Goal: Task Accomplishment & Management: Manage account settings

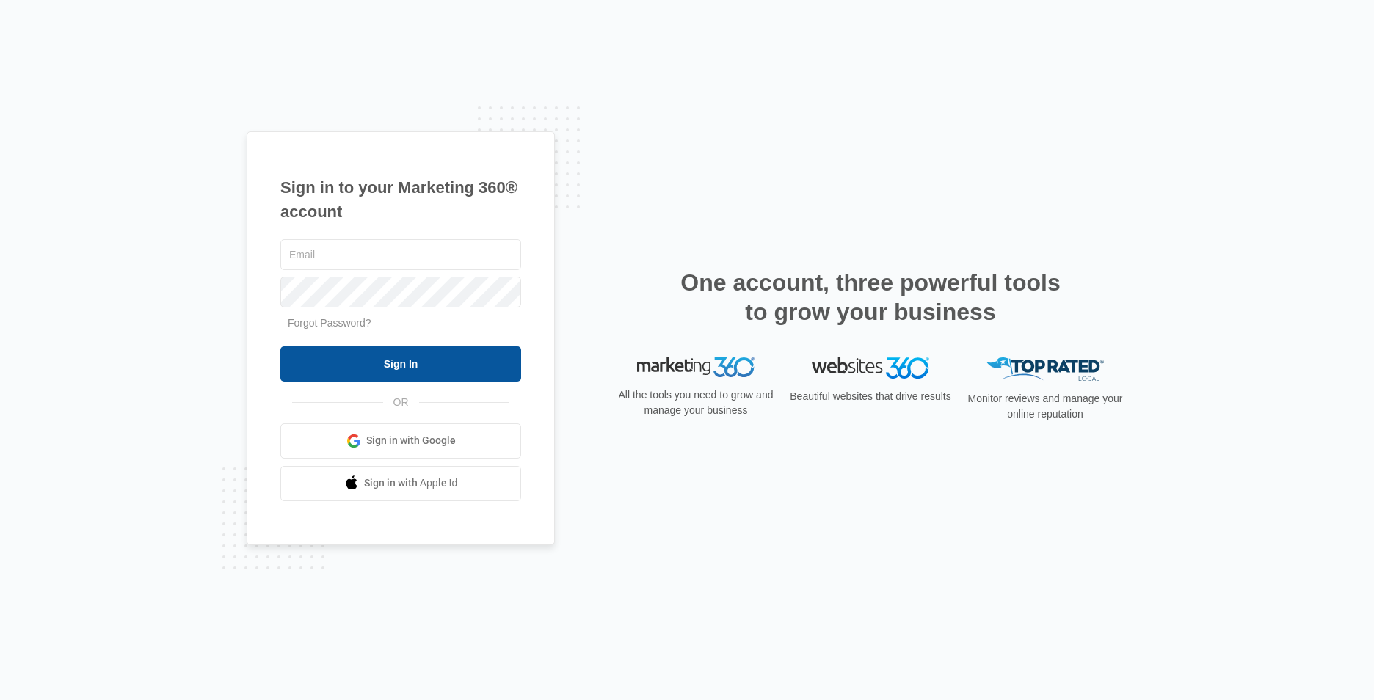
type input "[EMAIL_ADDRESS][DOMAIN_NAME]"
click at [430, 357] on input "Sign In" at bounding box center [400, 363] width 241 height 35
type input "[EMAIL_ADDRESS][DOMAIN_NAME]"
click at [426, 365] on input "Sign In" at bounding box center [400, 363] width 241 height 35
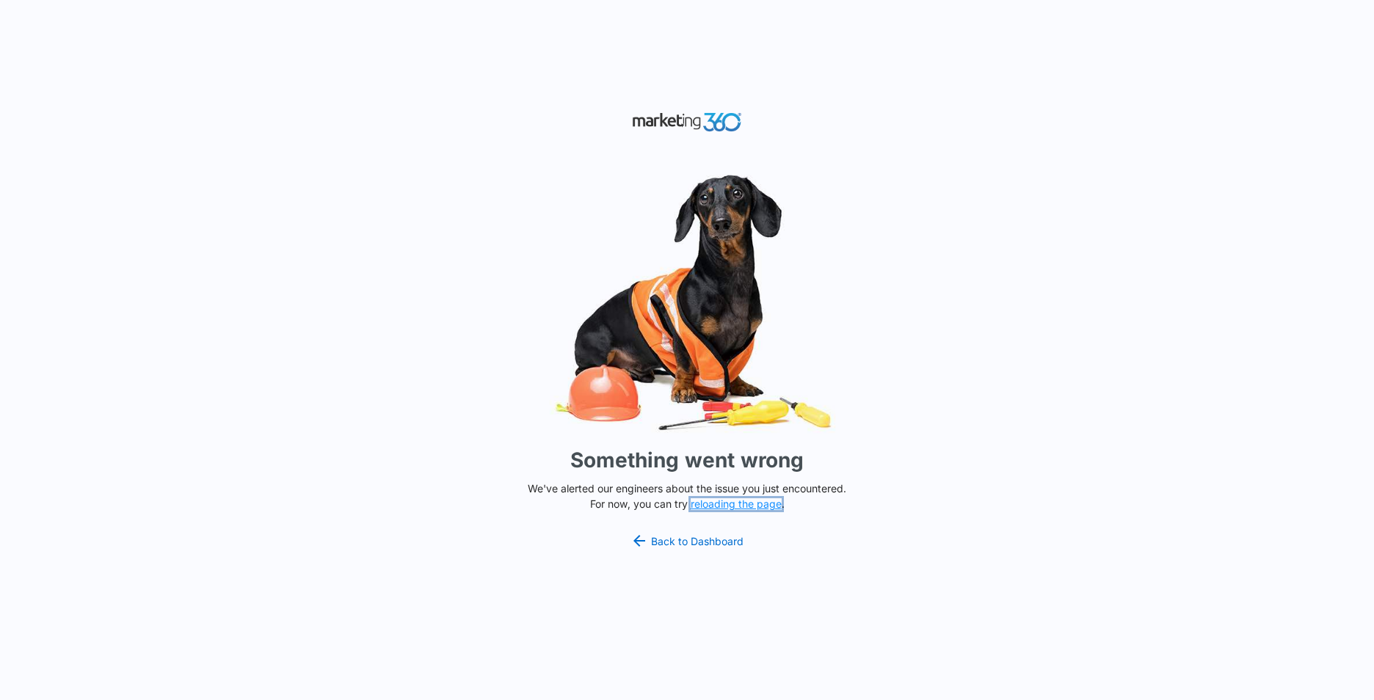
click at [733, 506] on button "reloading the page" at bounding box center [736, 504] width 91 height 12
click at [712, 498] on button "reloading the page" at bounding box center [736, 504] width 91 height 12
click at [690, 545] on link "Back to Dashboard" at bounding box center [687, 541] width 113 height 18
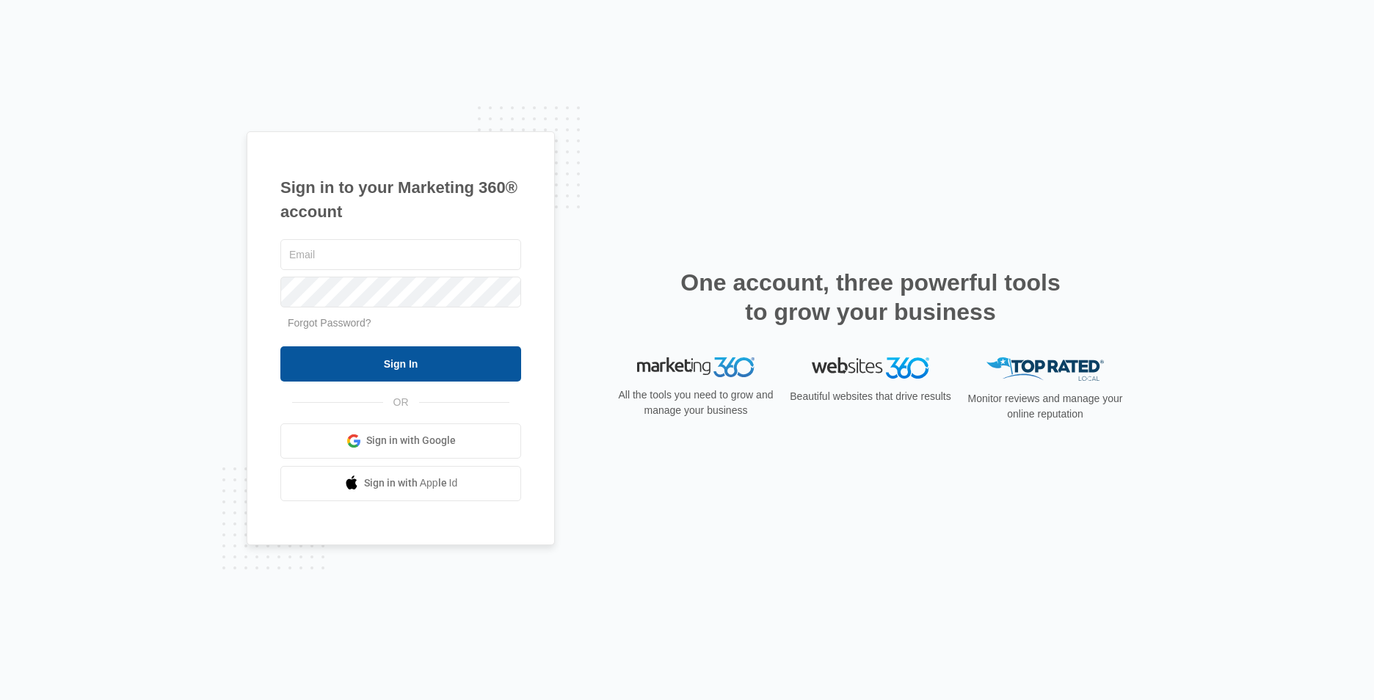
type input "jgreene@itiqinsight.com"
click at [415, 363] on input "Sign In" at bounding box center [400, 363] width 241 height 35
type input "[EMAIL_ADDRESS][DOMAIN_NAME]"
click at [321, 355] on input "Sign In" at bounding box center [400, 363] width 241 height 35
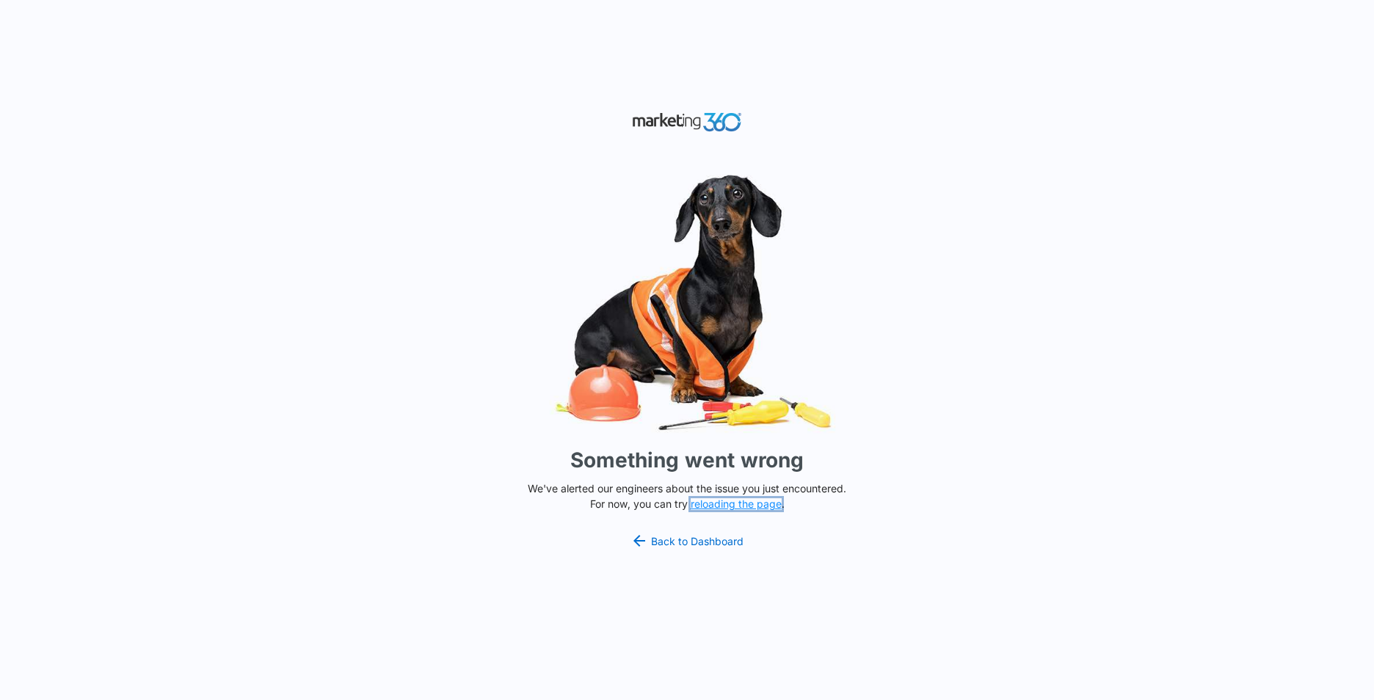
click at [718, 504] on button "reloading the page" at bounding box center [736, 504] width 91 height 12
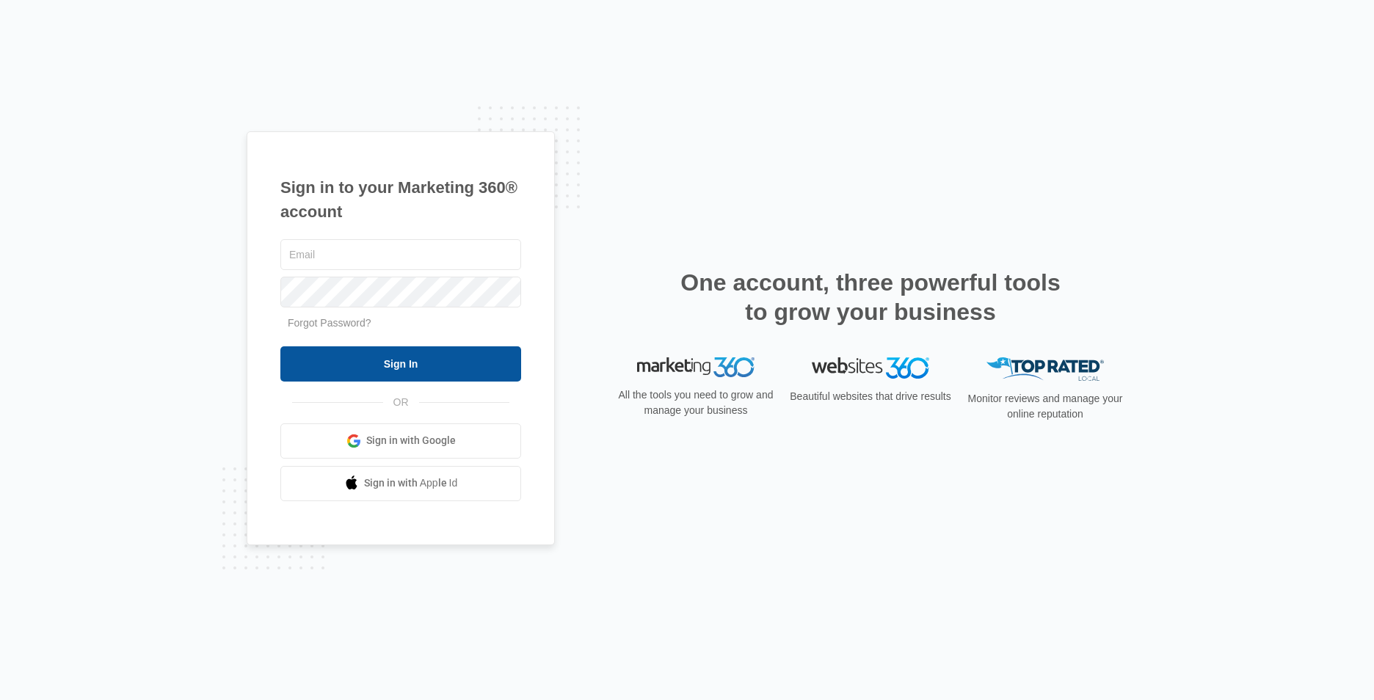
type input "[EMAIL_ADDRESS][DOMAIN_NAME]"
click at [422, 366] on input "Sign In" at bounding box center [400, 363] width 241 height 35
type input "[EMAIL_ADDRESS][DOMAIN_NAME]"
click at [468, 364] on input "Sign In" at bounding box center [400, 363] width 241 height 35
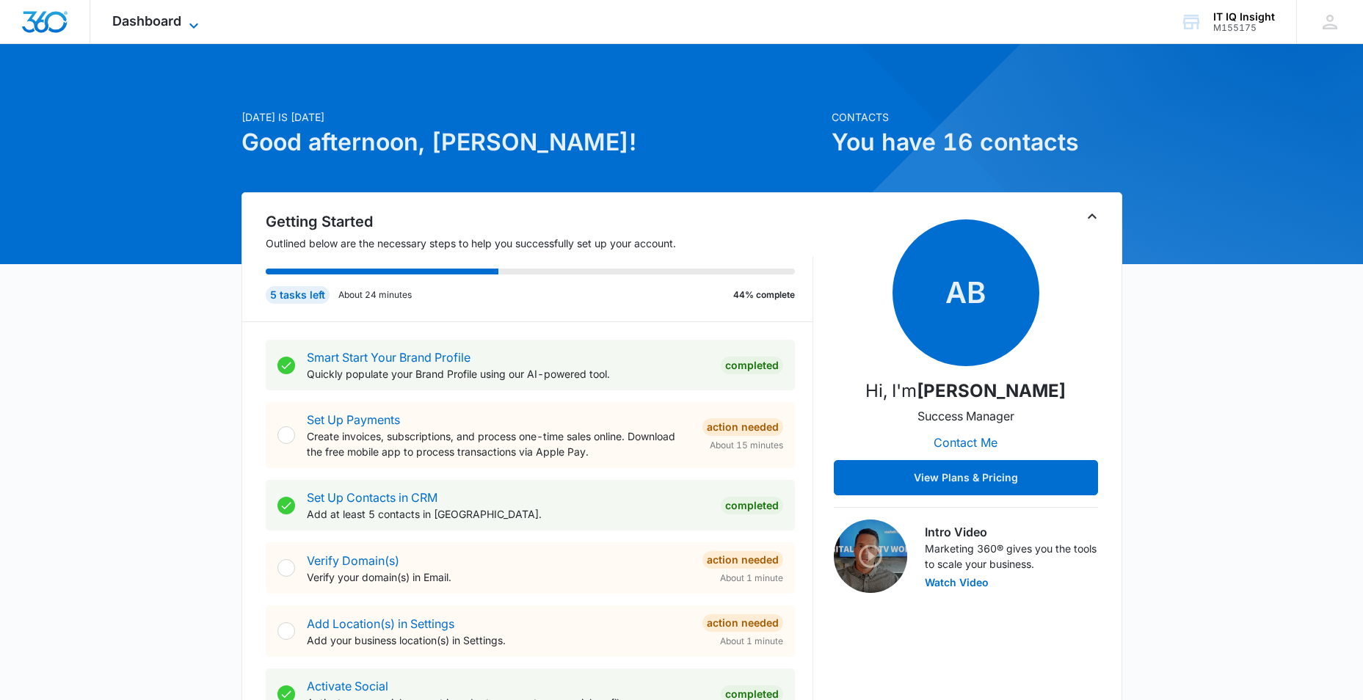
click at [191, 23] on icon at bounding box center [193, 25] width 9 height 5
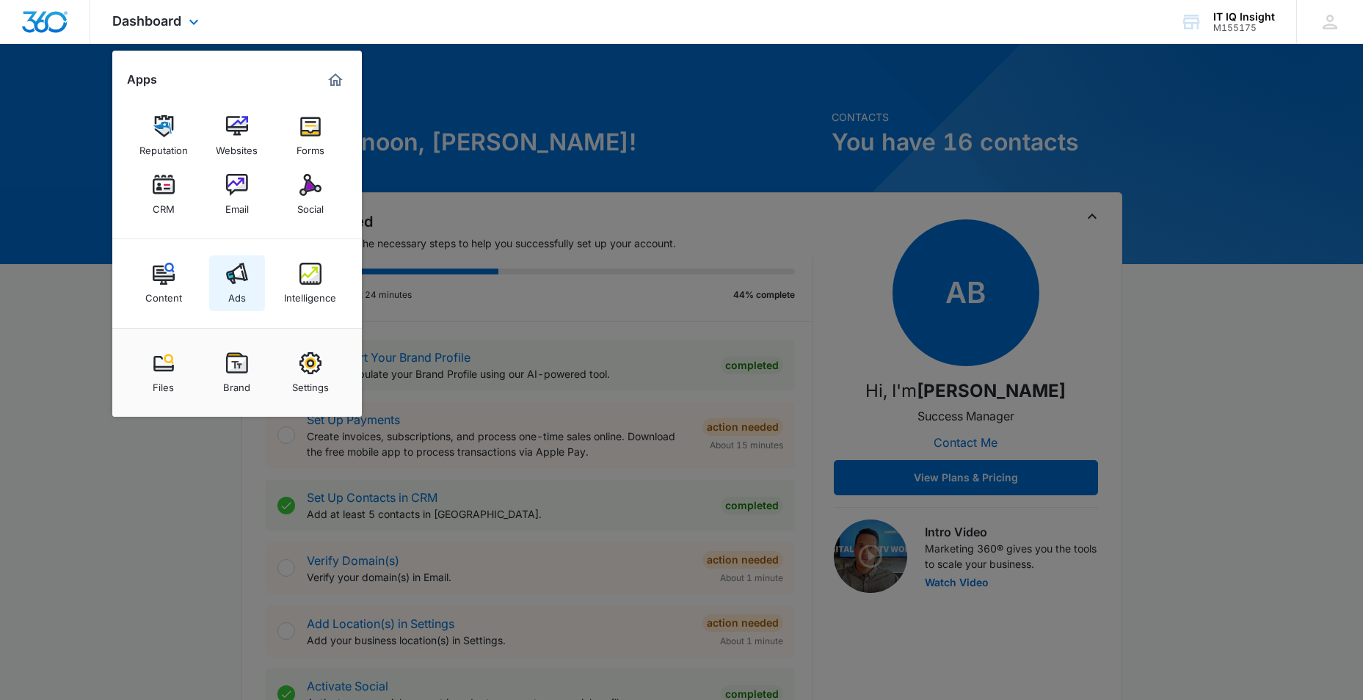
click at [242, 278] on img at bounding box center [237, 274] width 22 height 22
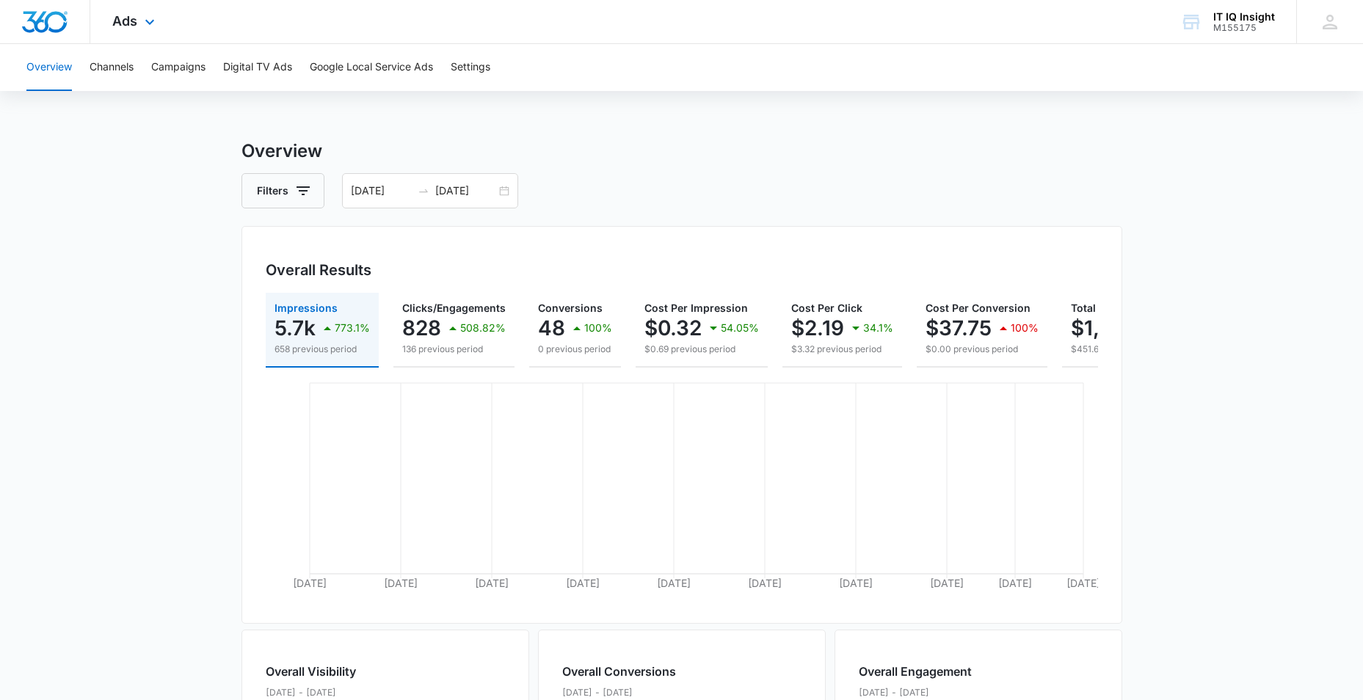
click at [161, 28] on div "Ads Apps Reputation Websites Forms CRM Email Social Content Ads Intelligence Fi…" at bounding box center [135, 21] width 90 height 43
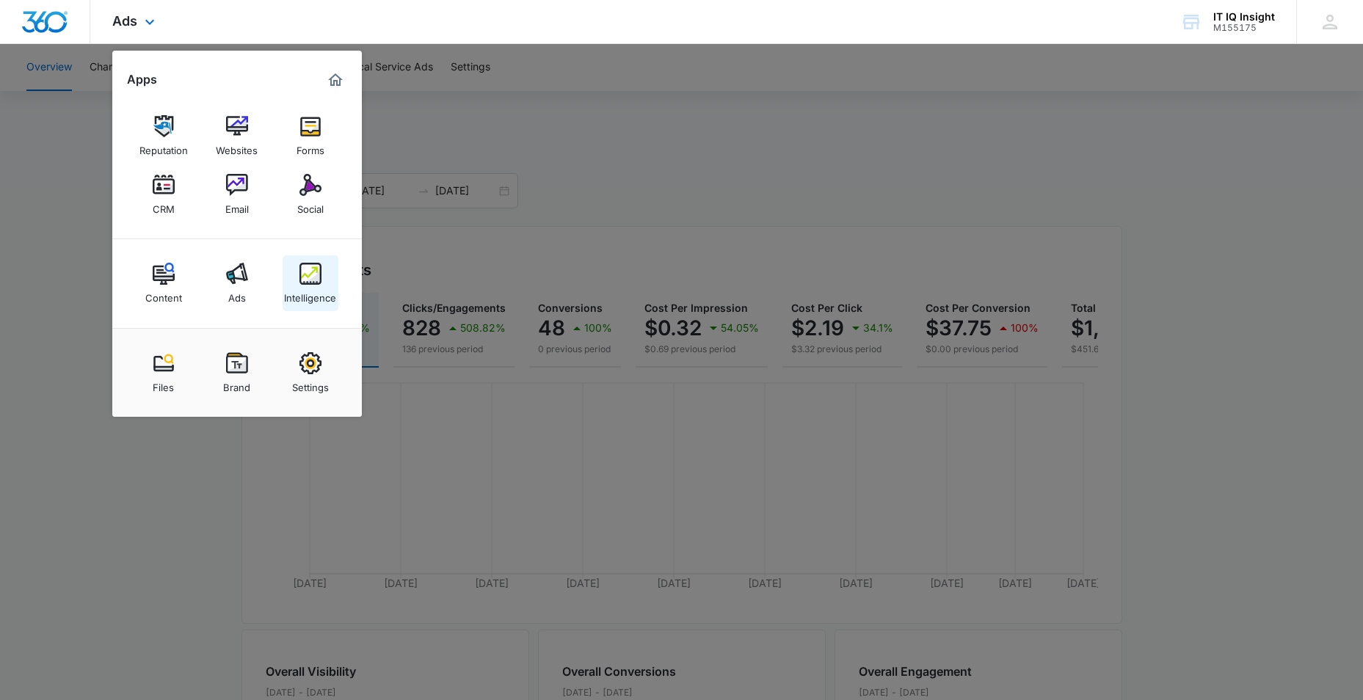
click at [297, 279] on link "Intelligence" at bounding box center [311, 283] width 56 height 56
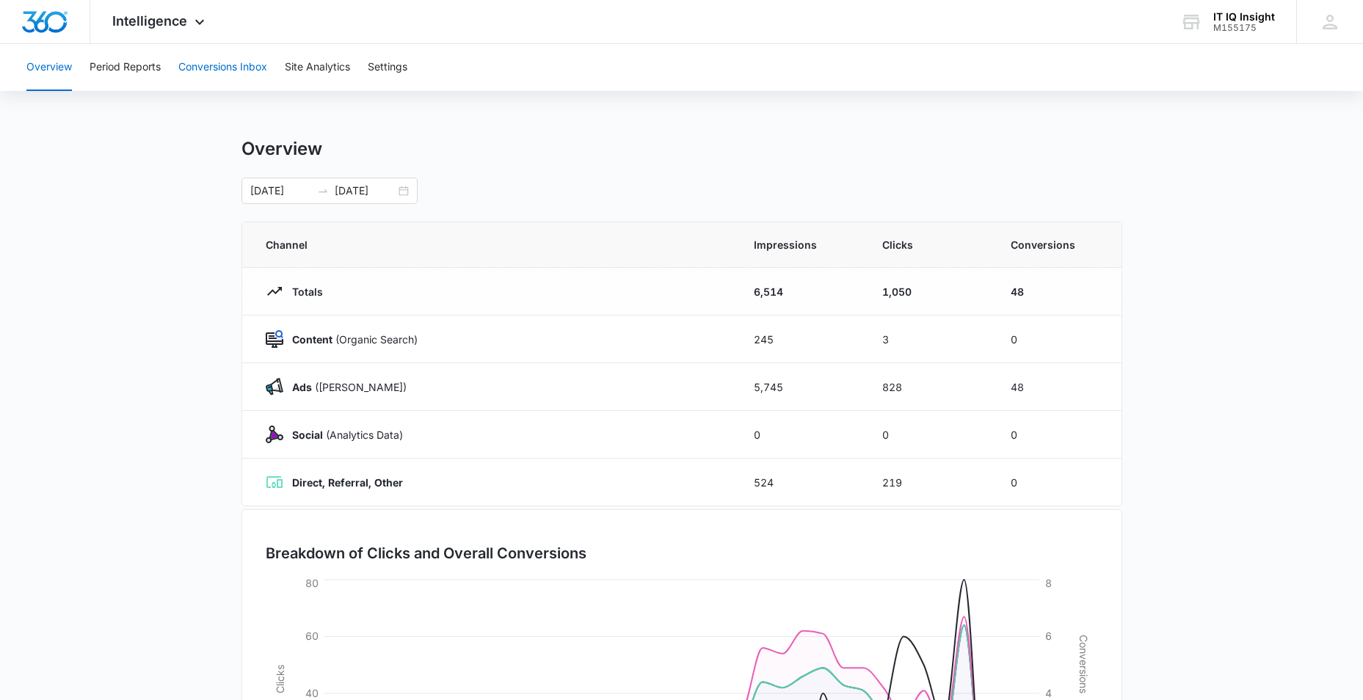
click at [211, 69] on button "Conversions Inbox" at bounding box center [222, 67] width 89 height 47
